Goal: Information Seeking & Learning: Find specific fact

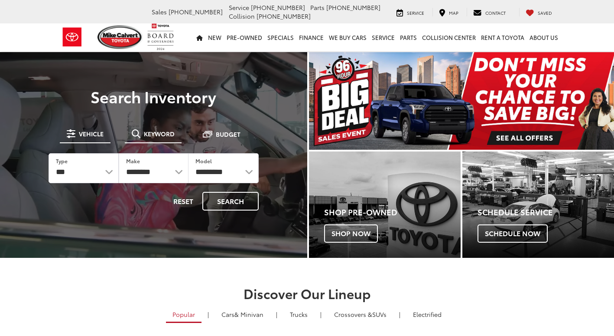
click at [163, 136] on span "Keyword" at bounding box center [159, 134] width 31 height 6
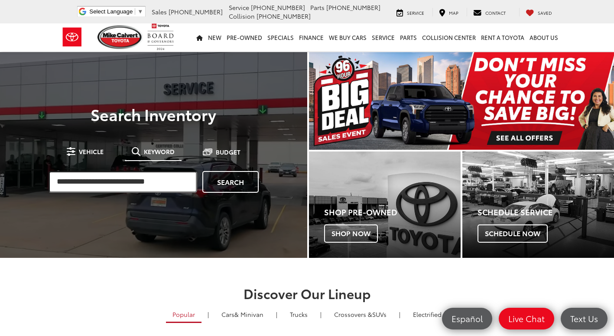
click at [150, 176] on input "search" at bounding box center [123, 182] width 149 height 22
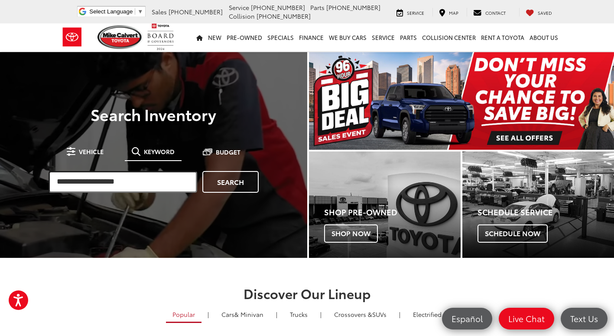
type input "**********"
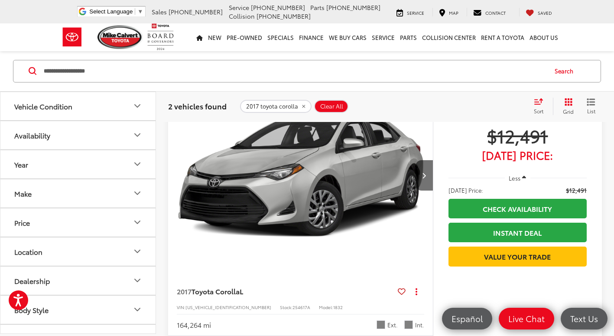
scroll to position [173, 0]
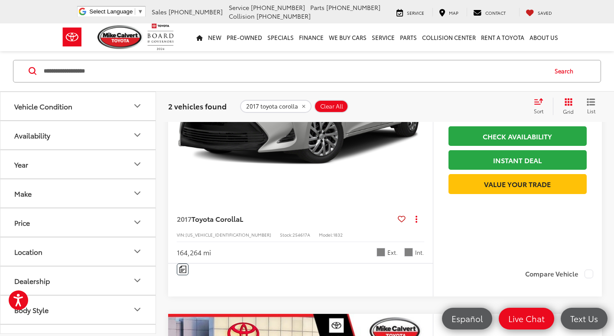
click at [293, 236] on span "254617A" at bounding box center [302, 234] width 18 height 7
copy span "254617A"
